Goal: Information Seeking & Learning: Learn about a topic

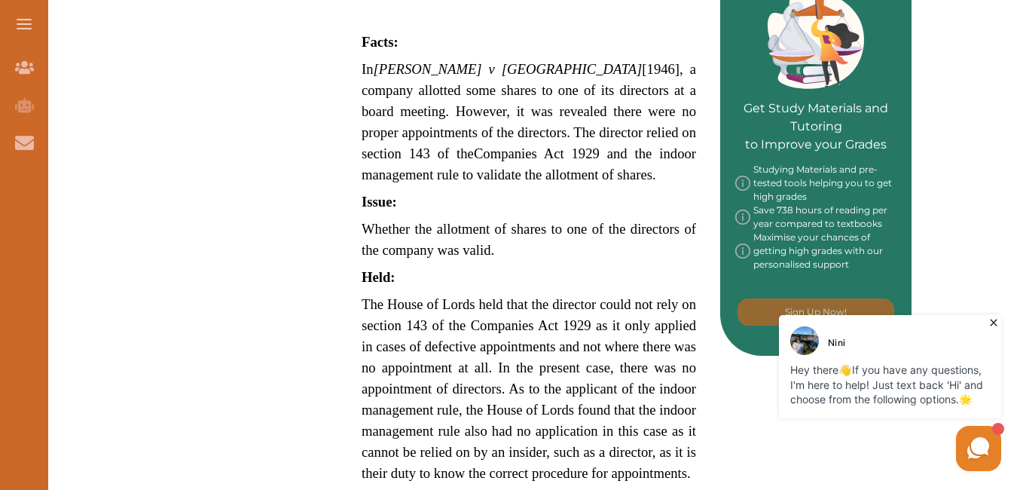
scroll to position [663, 0]
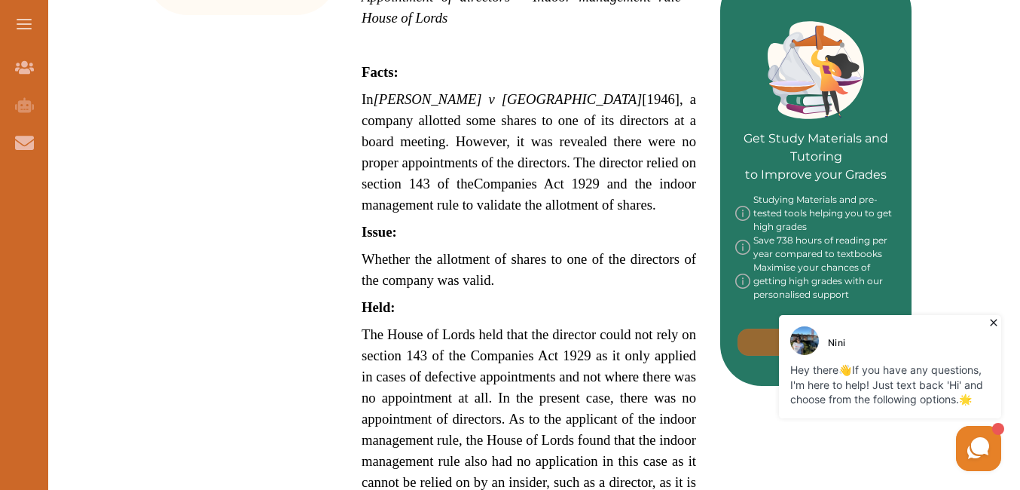
click at [994, 320] on icon at bounding box center [994, 322] width 15 height 15
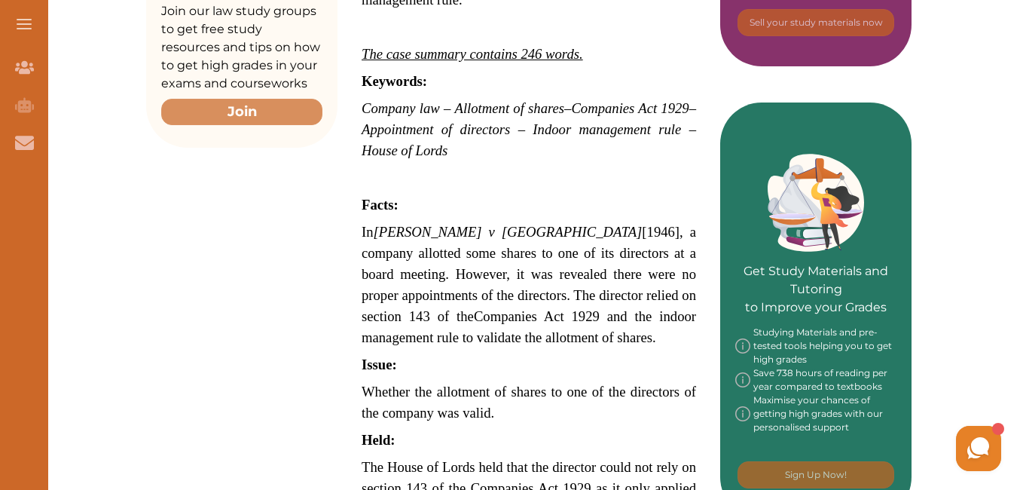
scroll to position [524, 0]
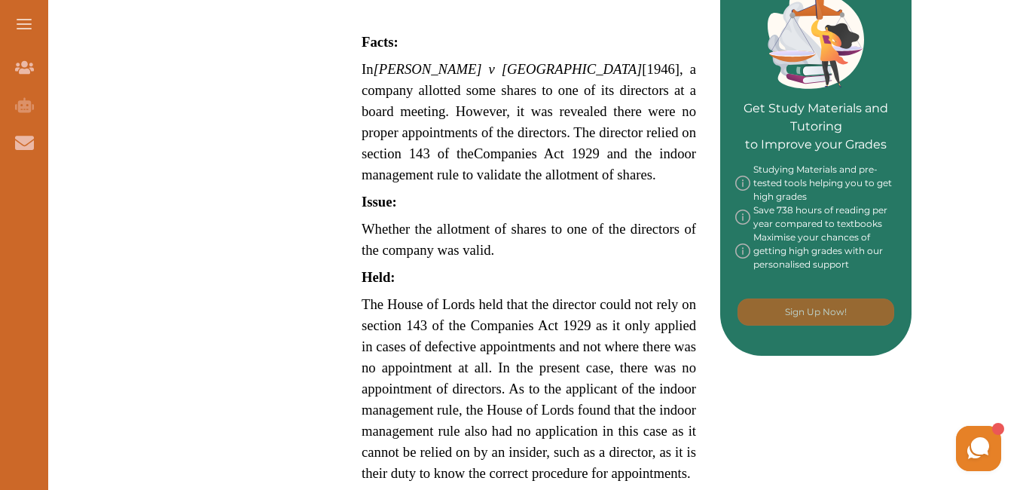
scroll to position [724, 0]
